Goal: Task Accomplishment & Management: Manage account settings

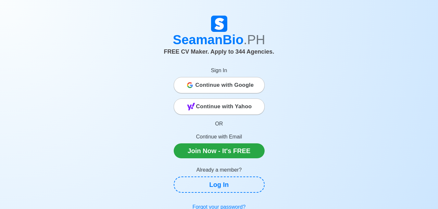
click at [238, 82] on span "Continue with Google" at bounding box center [224, 85] width 58 height 13
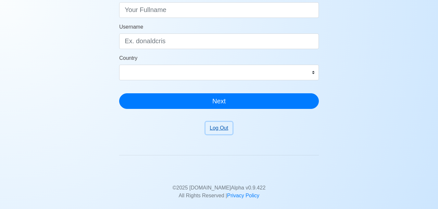
click at [214, 124] on button "Log Out" at bounding box center [218, 128] width 27 height 12
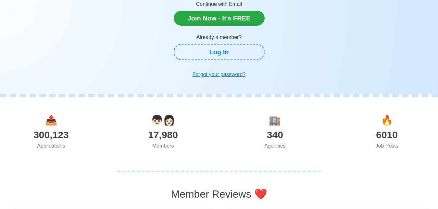
scroll to position [125, 0]
